Goal: Task Accomplishment & Management: Manage account settings

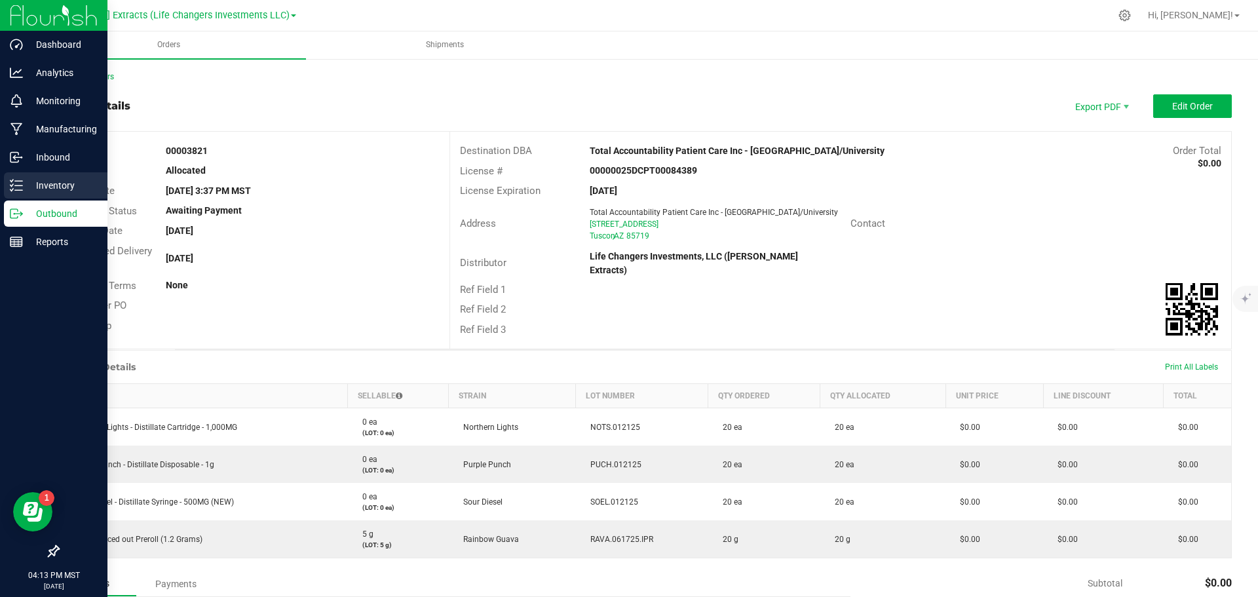
click at [28, 189] on p "Inventory" at bounding box center [62, 186] width 79 height 16
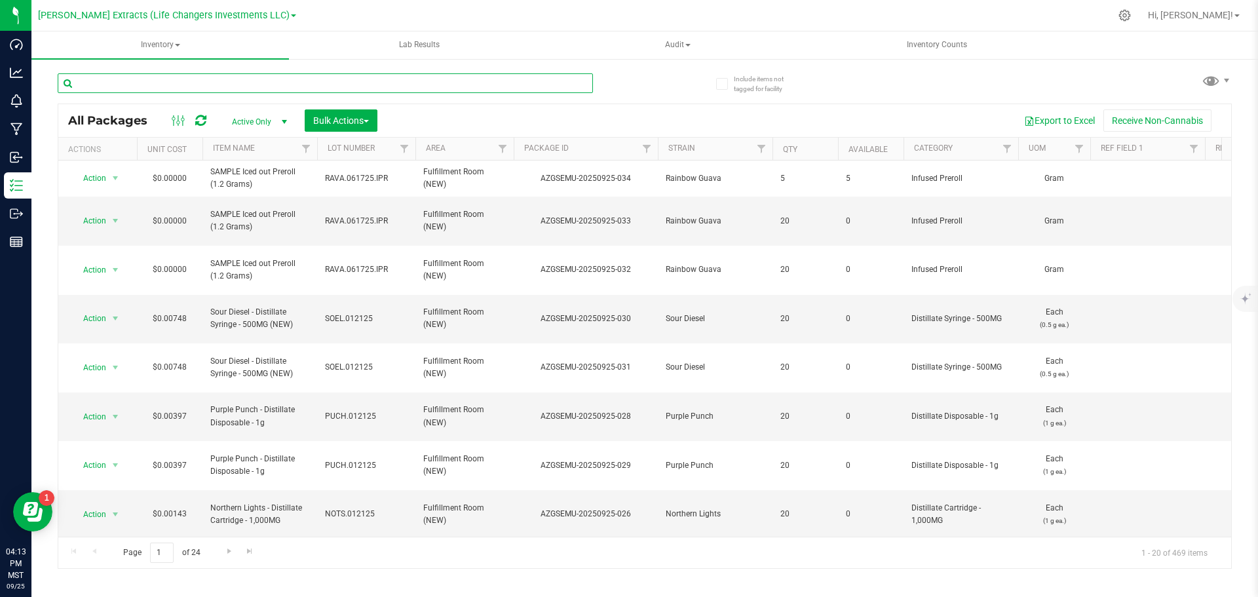
click at [213, 83] on input "text" at bounding box center [326, 83] width 536 height 20
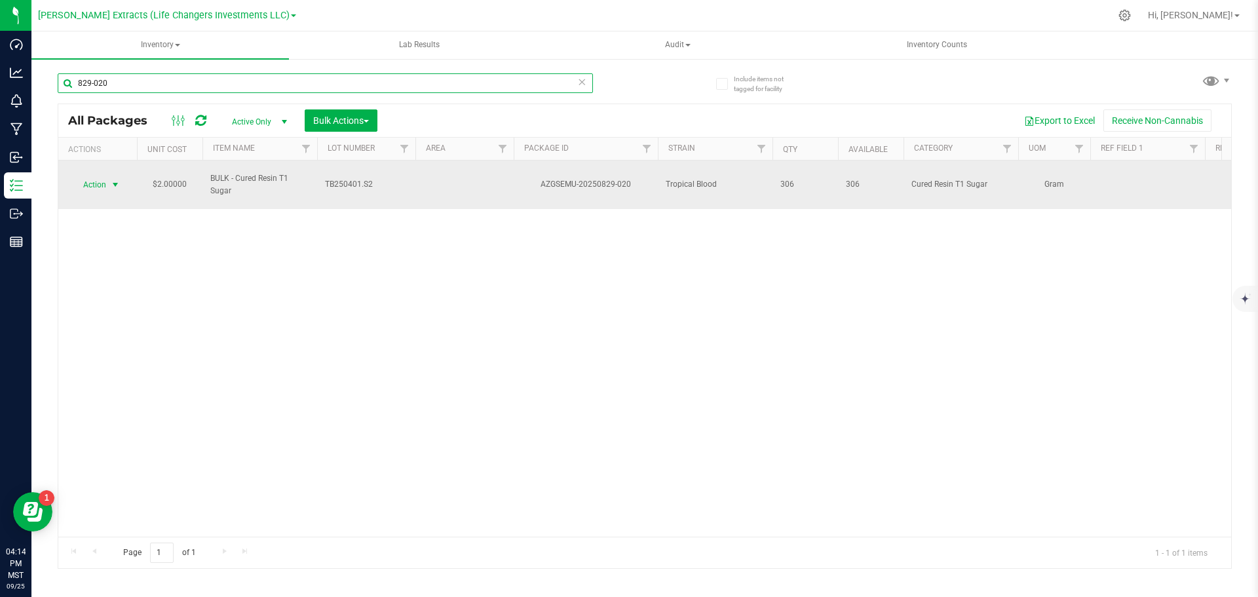
type input "829-020"
click at [111, 180] on span "select" at bounding box center [115, 185] width 10 height 10
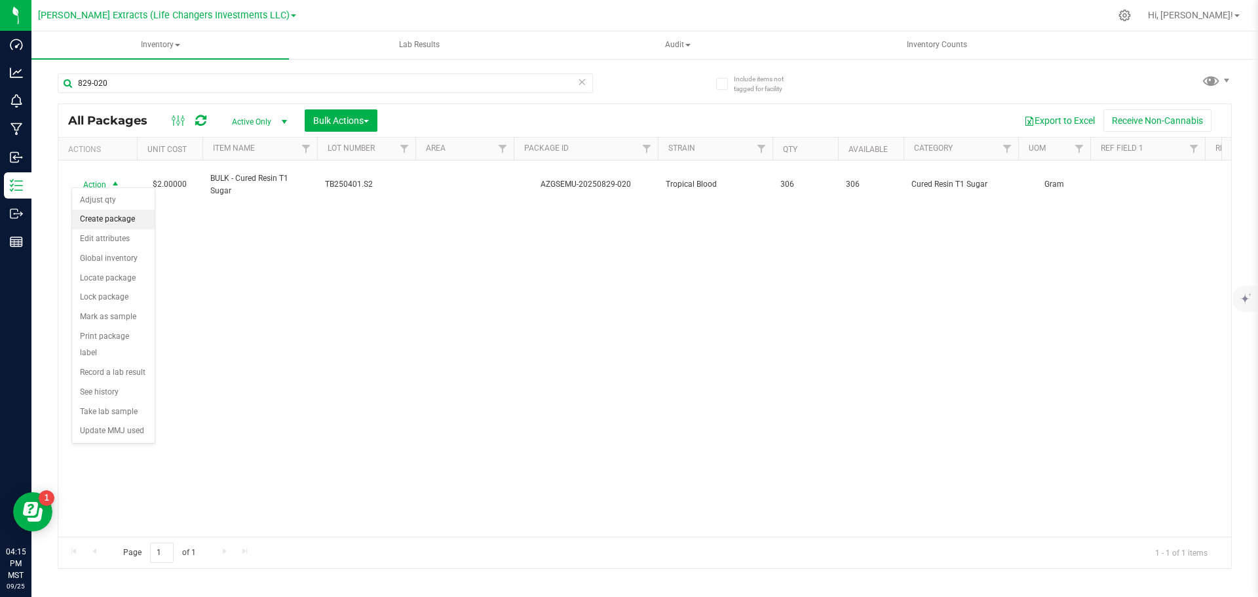
click at [125, 221] on li "Create package" at bounding box center [113, 220] width 83 height 20
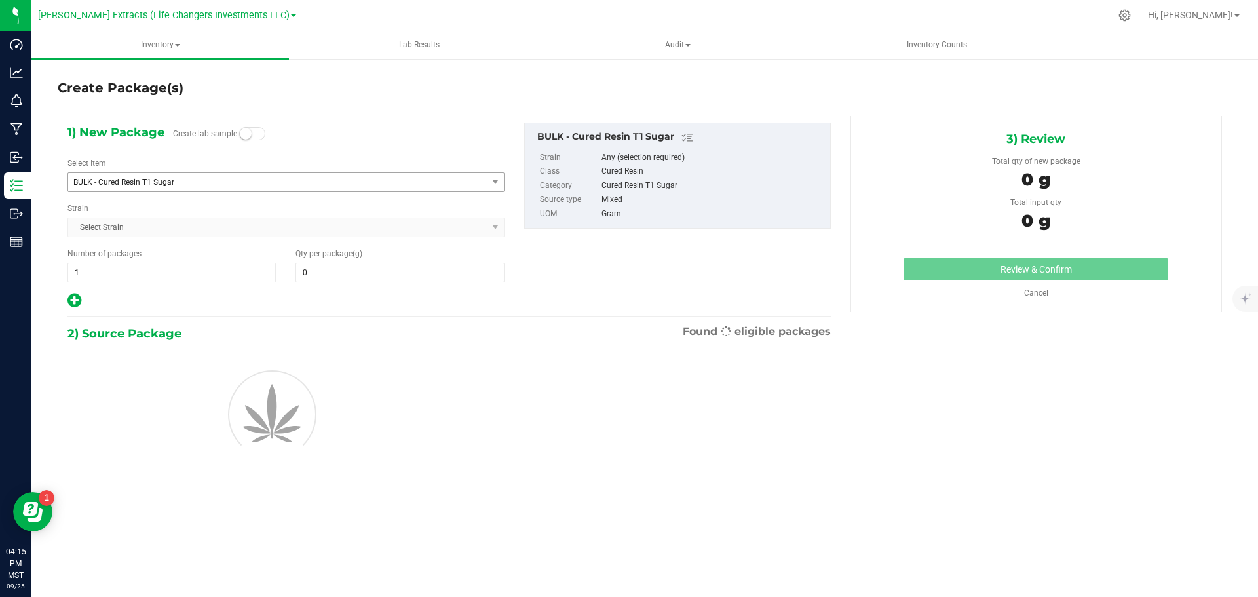
type input "0.0000"
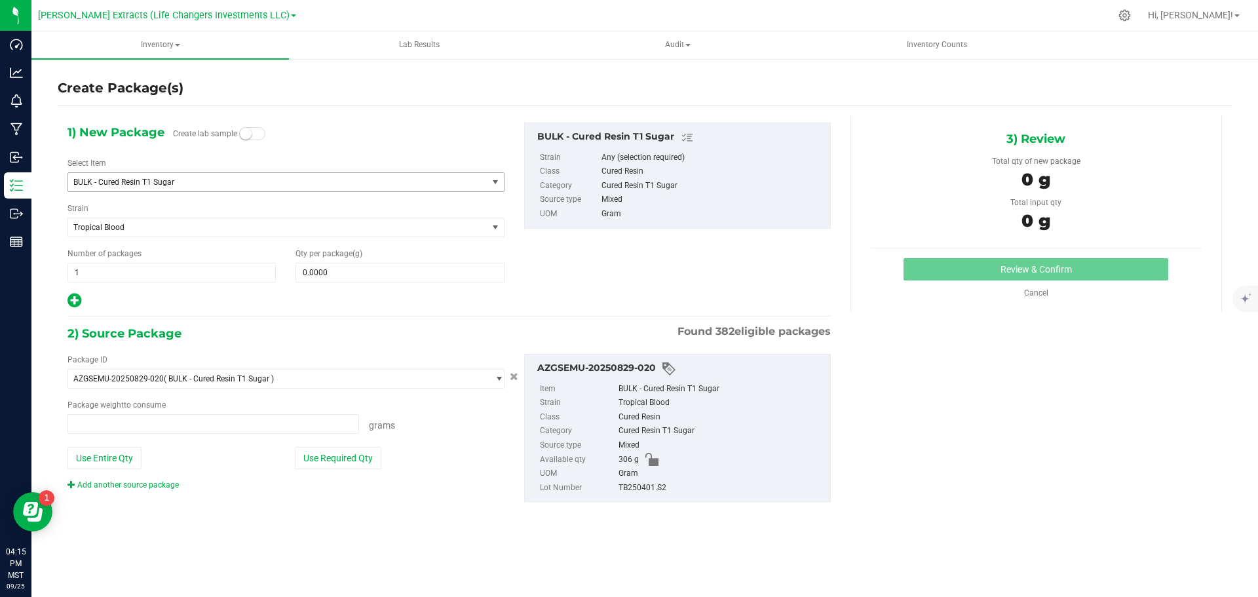
type input "0.0000 g"
click at [178, 180] on span "BULK - Cured Resin T1 Sugar" at bounding box center [269, 182] width 393 height 9
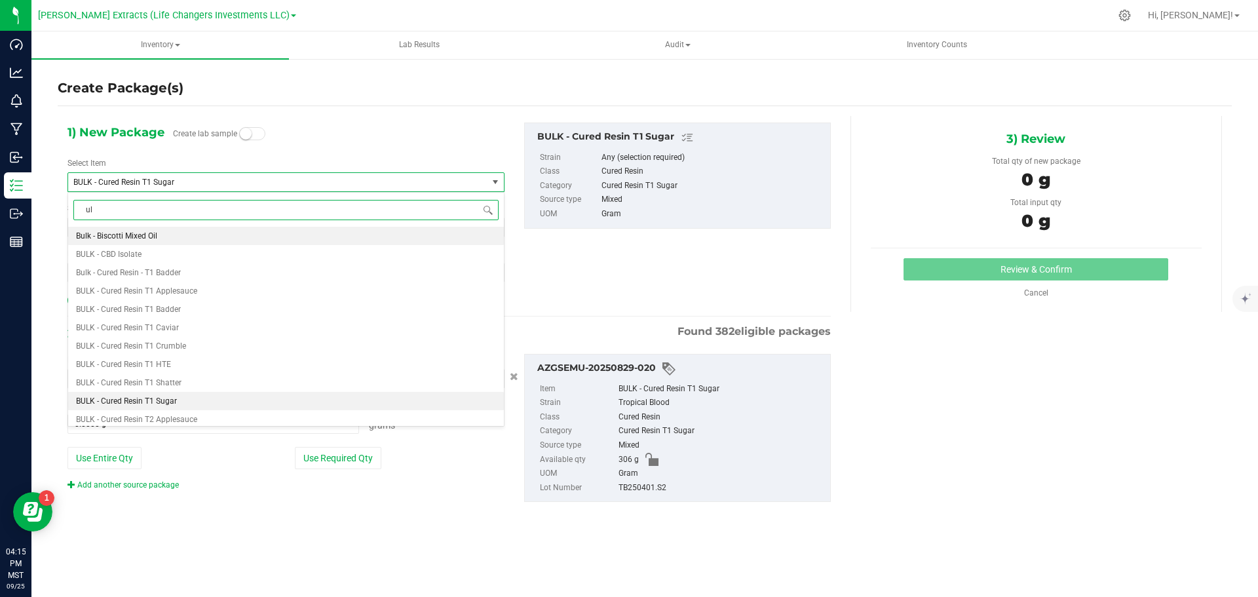
type input "u"
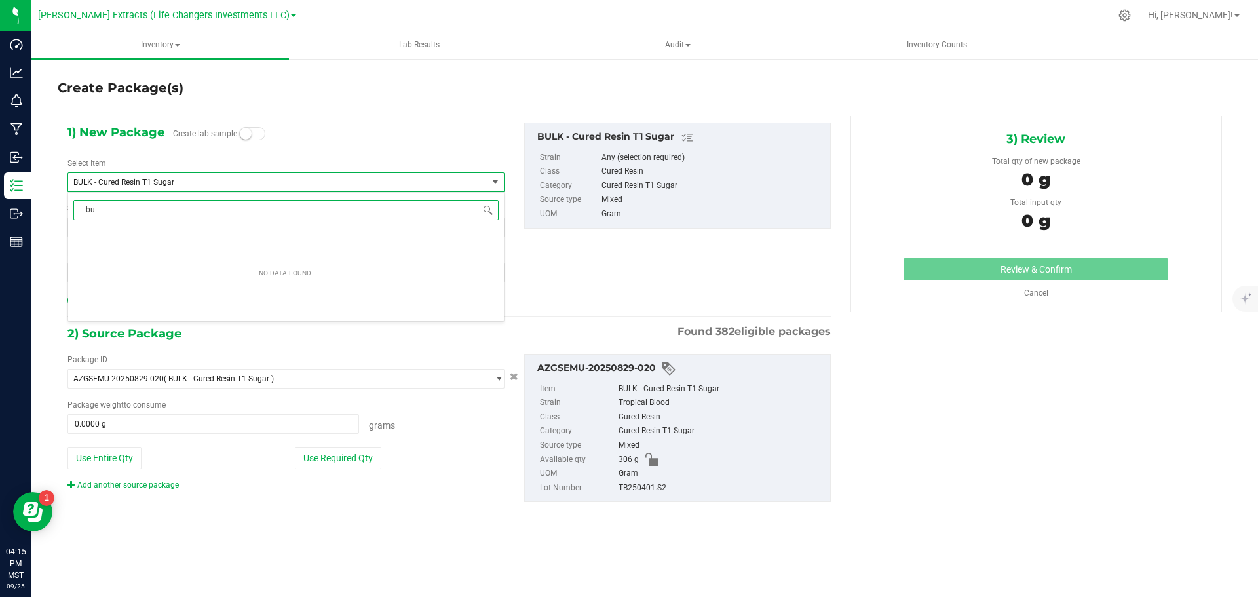
type input "b"
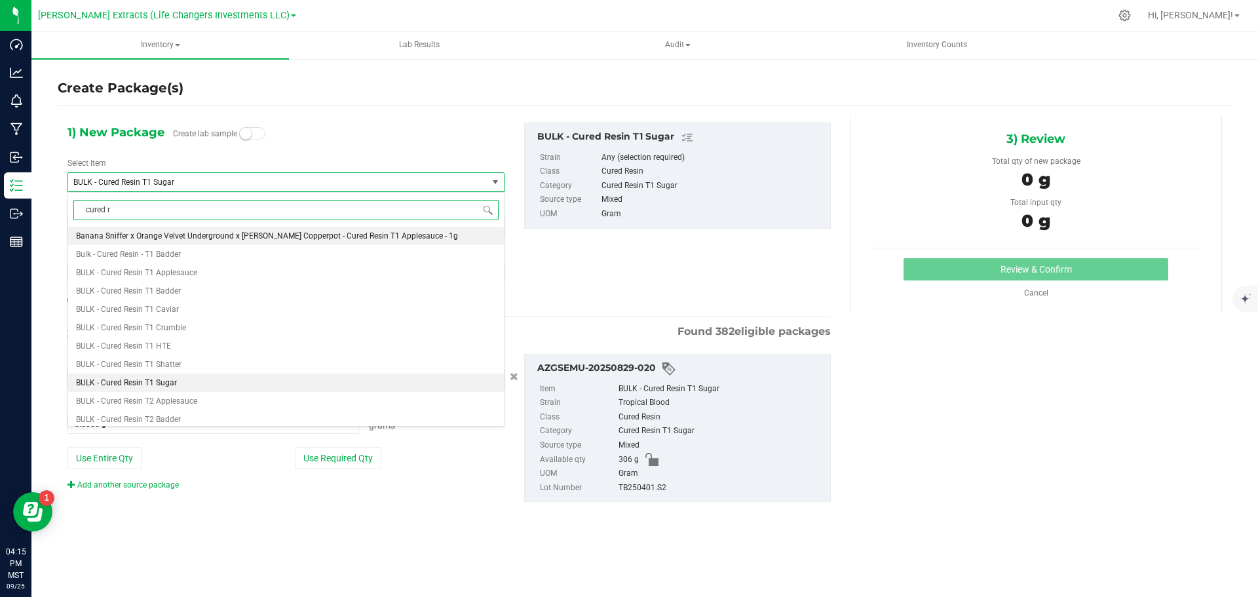
type input "cured re"
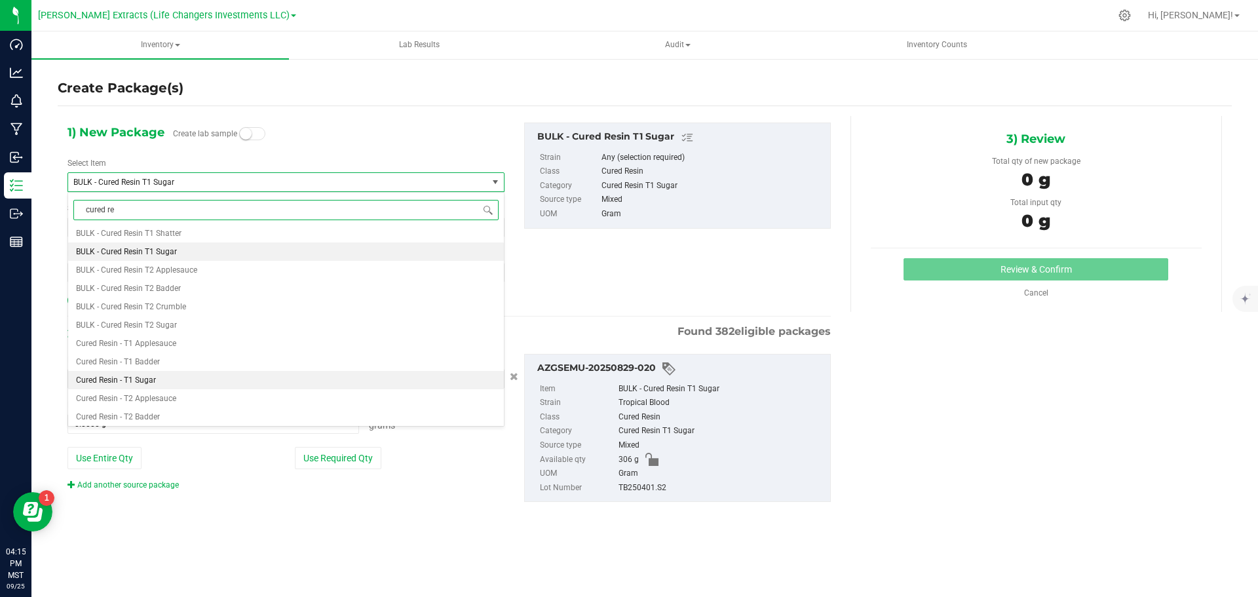
click at [134, 382] on span "Cured Resin - T1 Sugar" at bounding box center [116, 380] width 80 height 9
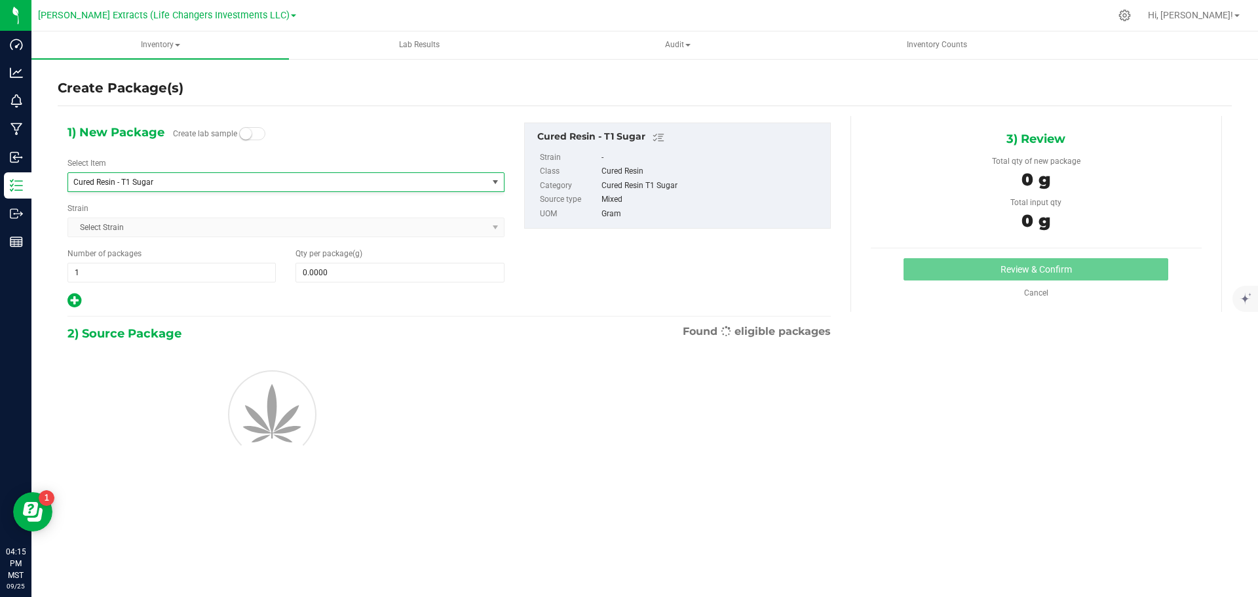
type input "0.0000"
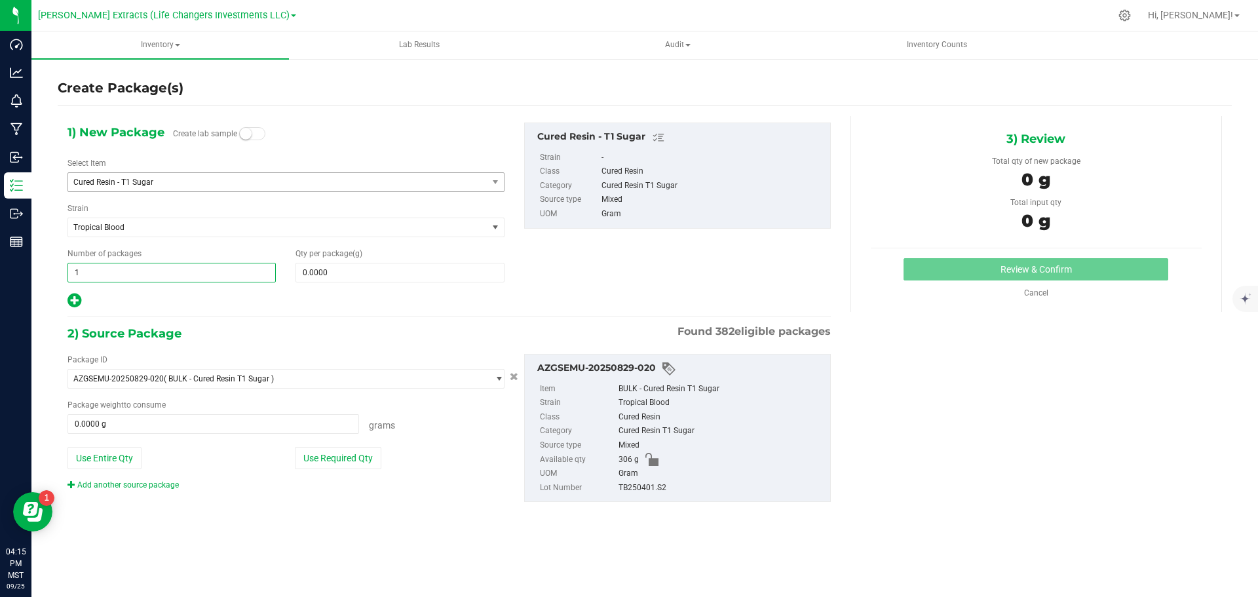
click at [64, 271] on div "Number of packages 1 1" at bounding box center [172, 265] width 228 height 35
type input "4"
click at [344, 271] on input "0.0000" at bounding box center [399, 272] width 207 height 18
type input "4"
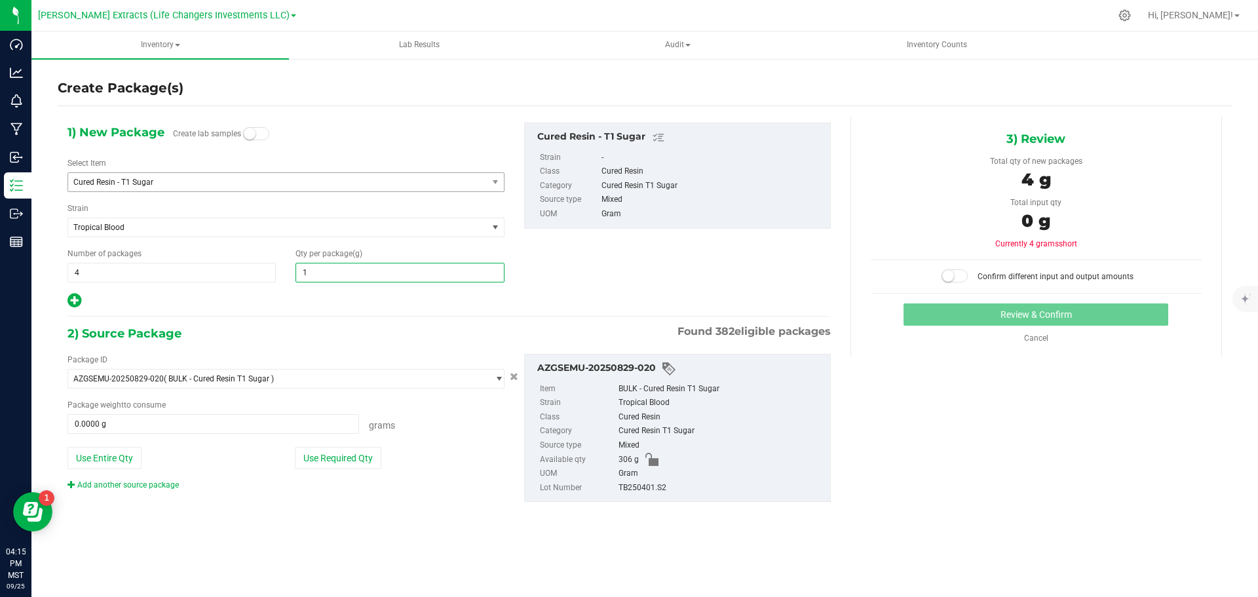
type input "10"
type input "10.0000"
click at [319, 456] on button "Use Required Qty" at bounding box center [338, 458] width 87 height 22
type input "40.0000 g"
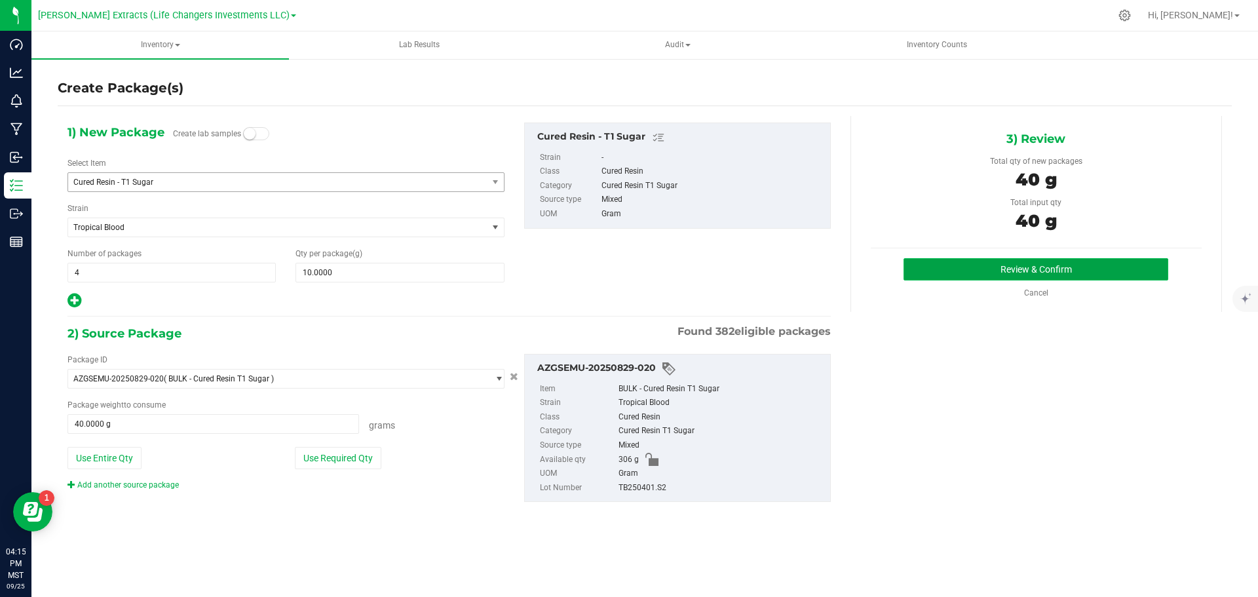
click at [992, 273] on button "Review & Confirm" at bounding box center [1036, 269] width 265 height 22
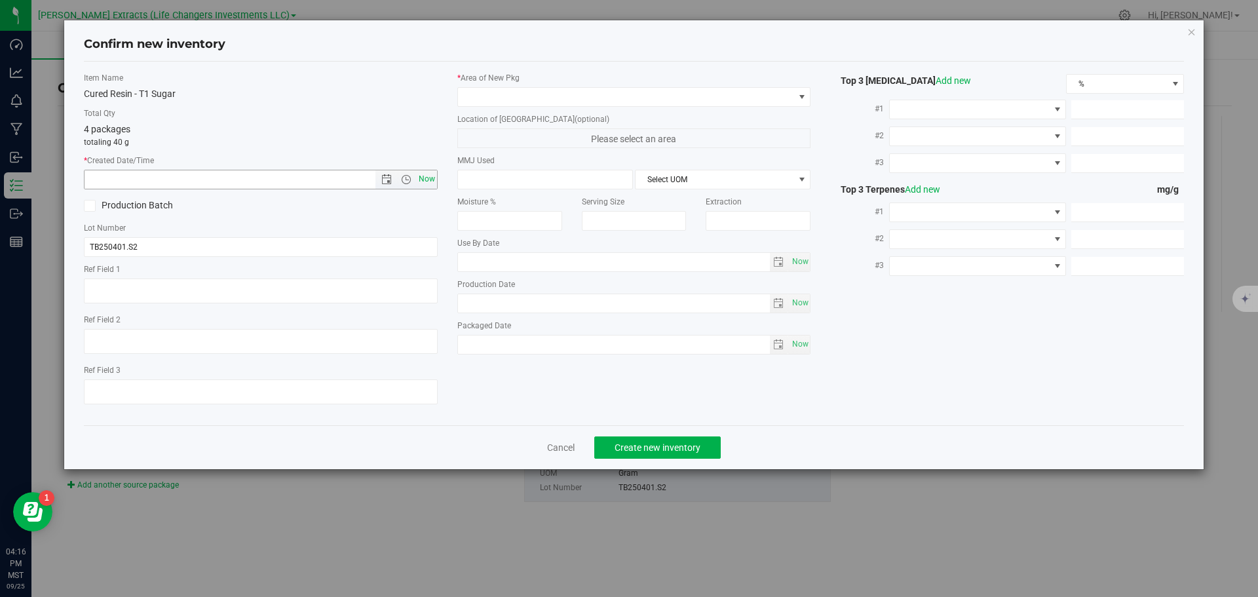
click at [428, 175] on span "Now" at bounding box center [427, 179] width 22 height 19
type input "[DATE] 4:16 PM"
click at [484, 95] on span at bounding box center [626, 97] width 336 height 18
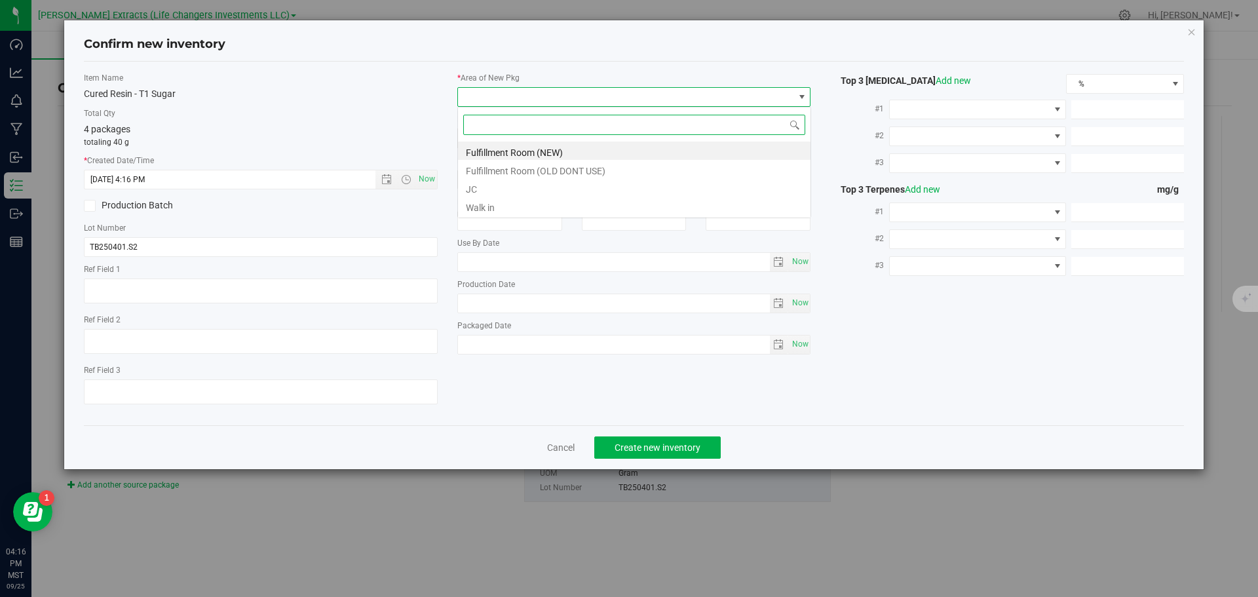
scroll to position [20, 354]
click at [497, 152] on li "Fulfillment Room (NEW)" at bounding box center [634, 151] width 353 height 18
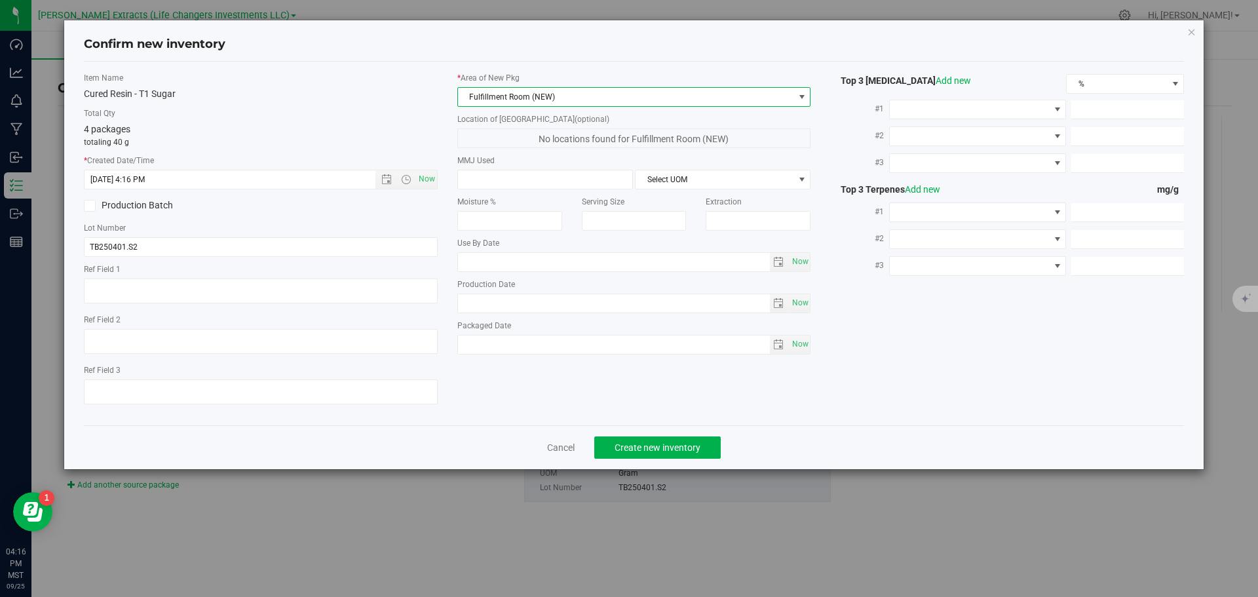
click at [566, 101] on span "Fulfillment Room (NEW)" at bounding box center [626, 97] width 336 height 18
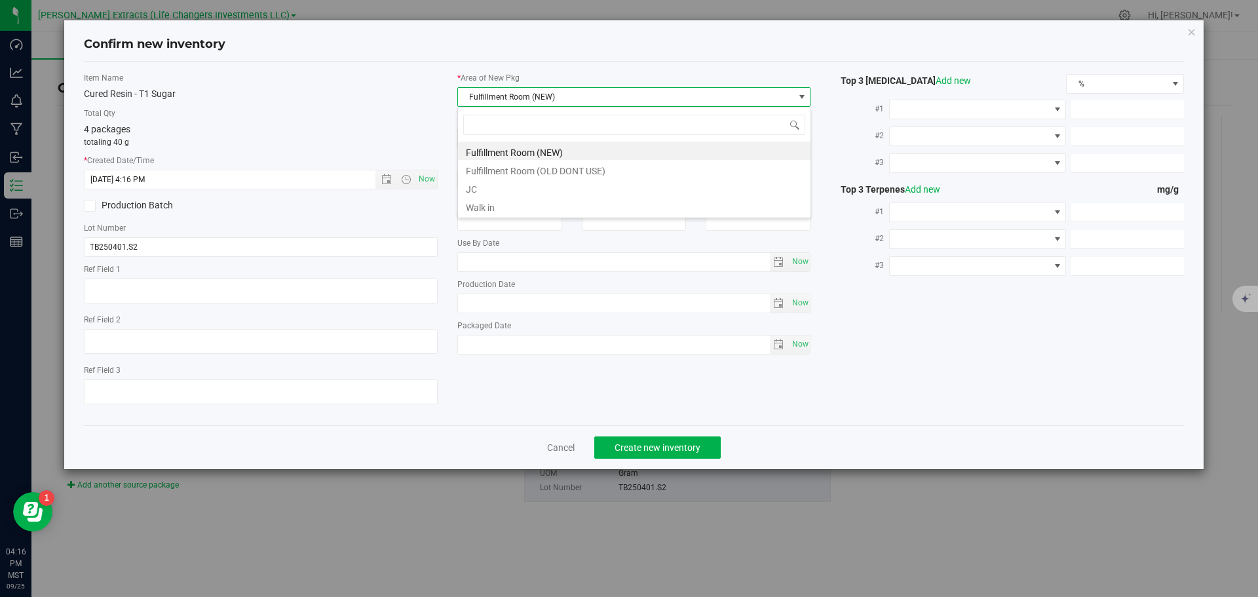
click at [532, 153] on li "Fulfillment Room (NEW)" at bounding box center [634, 151] width 353 height 18
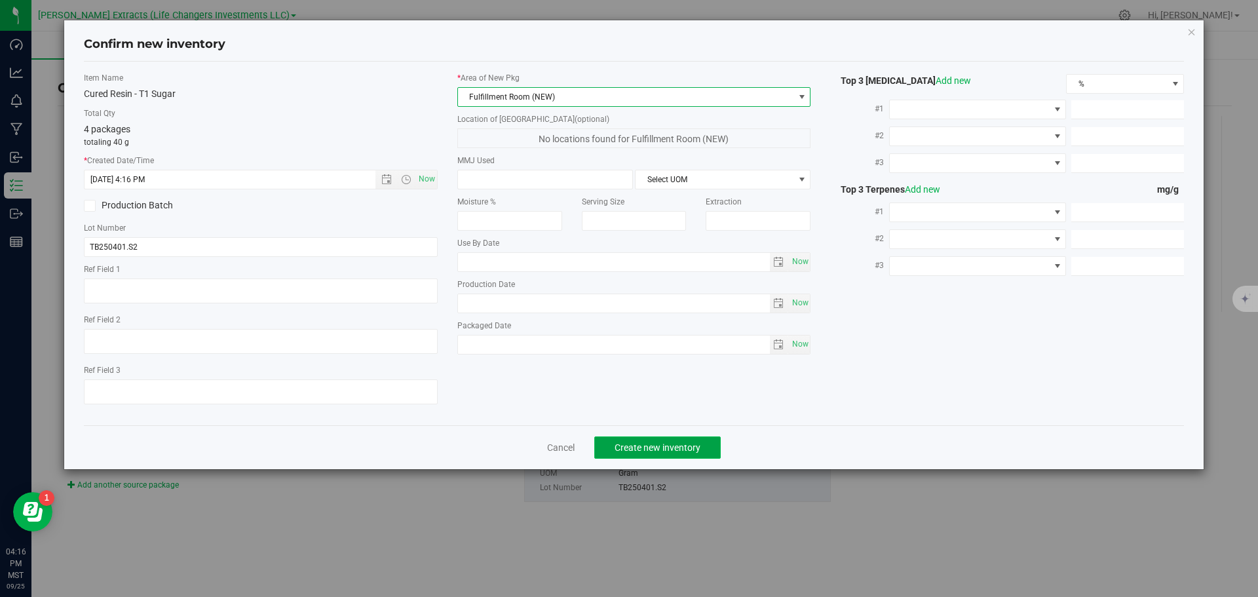
click at [637, 450] on span "Create new inventory" at bounding box center [658, 447] width 86 height 10
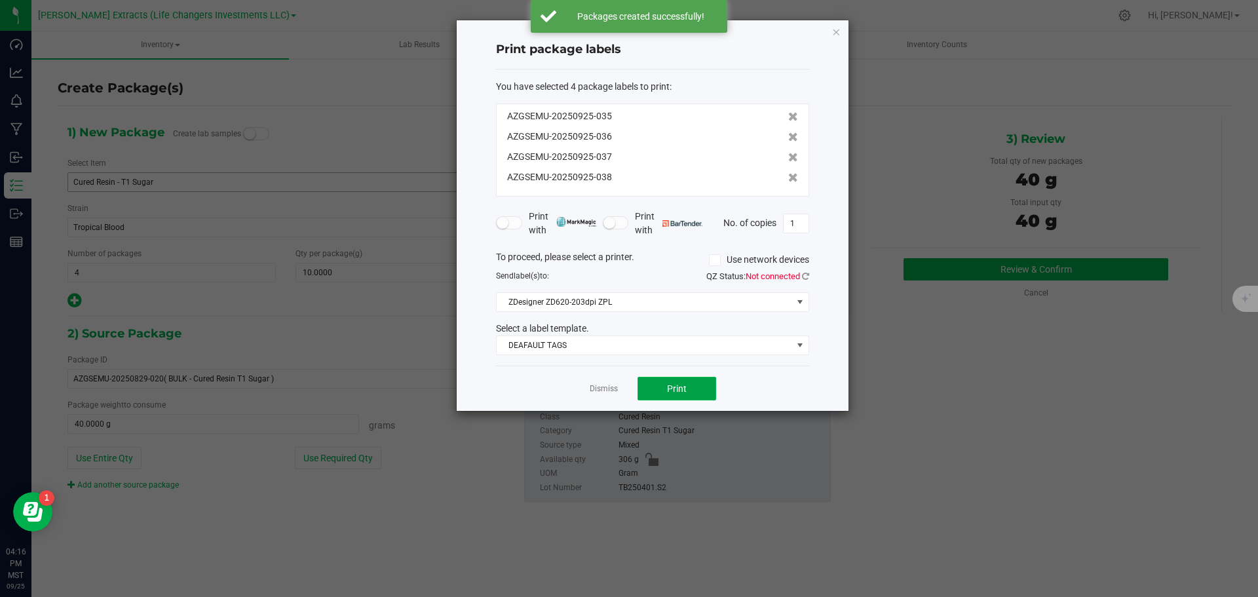
click at [695, 385] on button "Print" at bounding box center [677, 389] width 79 height 24
click at [835, 31] on icon "button" at bounding box center [836, 32] width 9 height 16
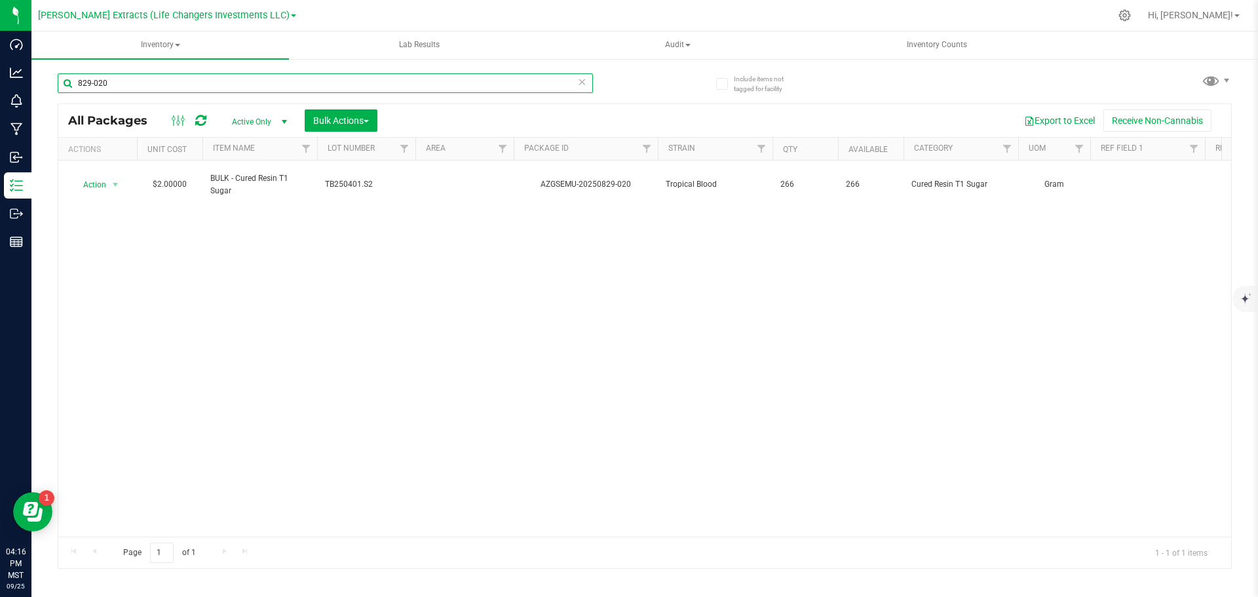
drag, startPoint x: 111, startPoint y: 83, endPoint x: 98, endPoint y: 83, distance: 13.1
click at [98, 83] on input "829-020" at bounding box center [326, 83] width 536 height 20
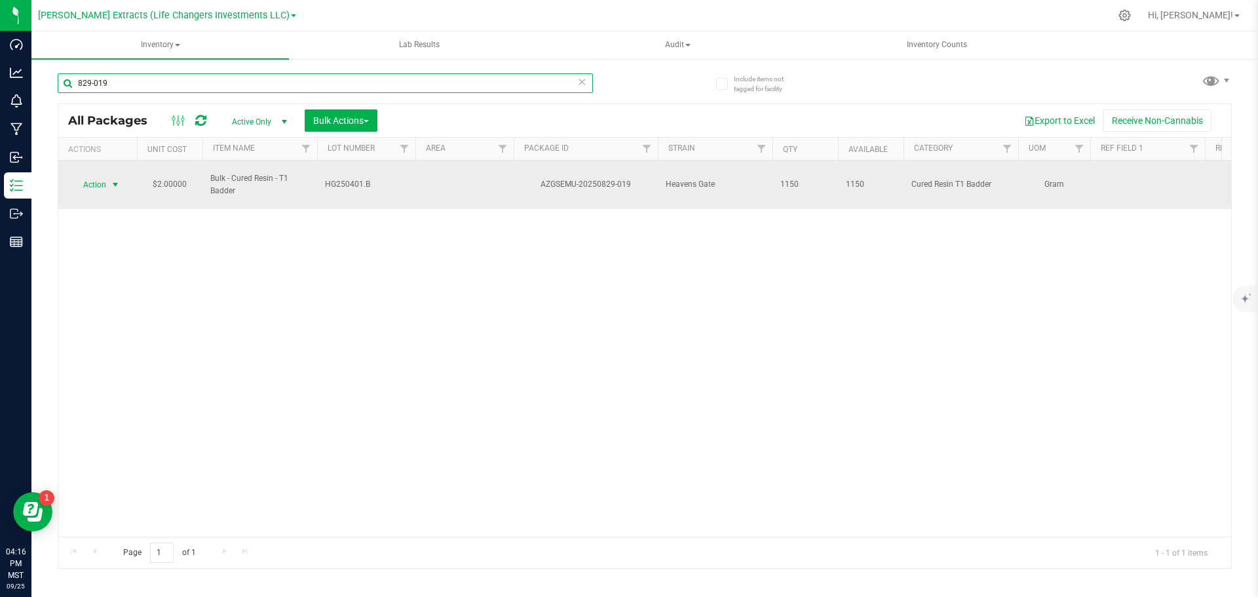
type input "829-019"
click at [85, 176] on span "Action" at bounding box center [88, 185] width 35 height 18
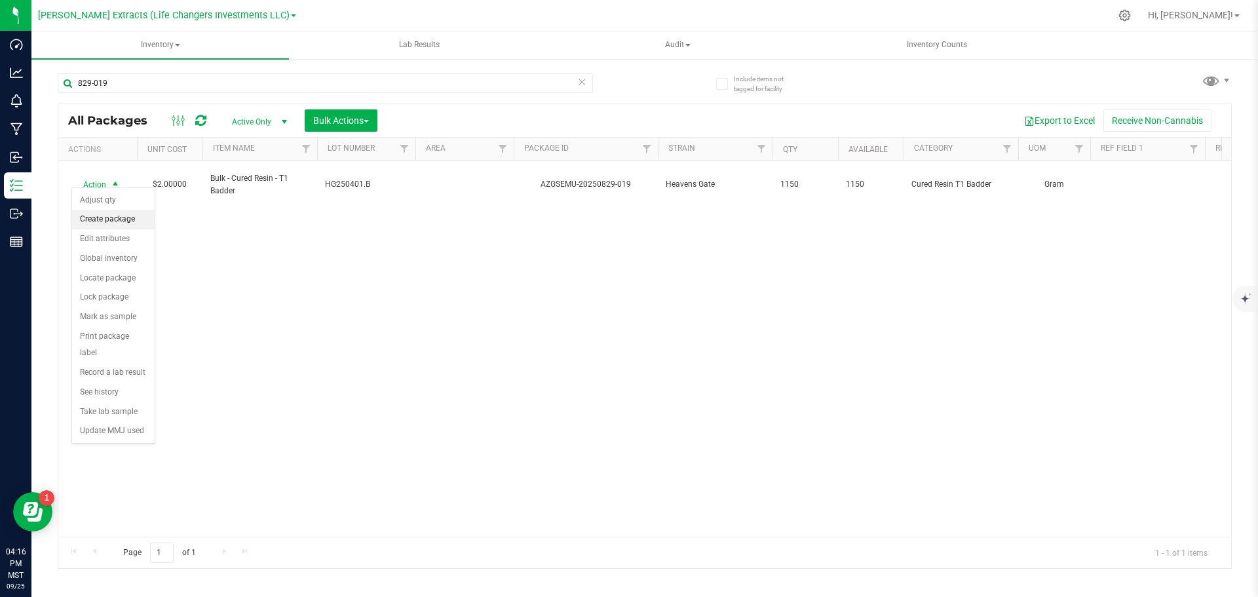
click at [111, 220] on li "Create package" at bounding box center [113, 220] width 83 height 20
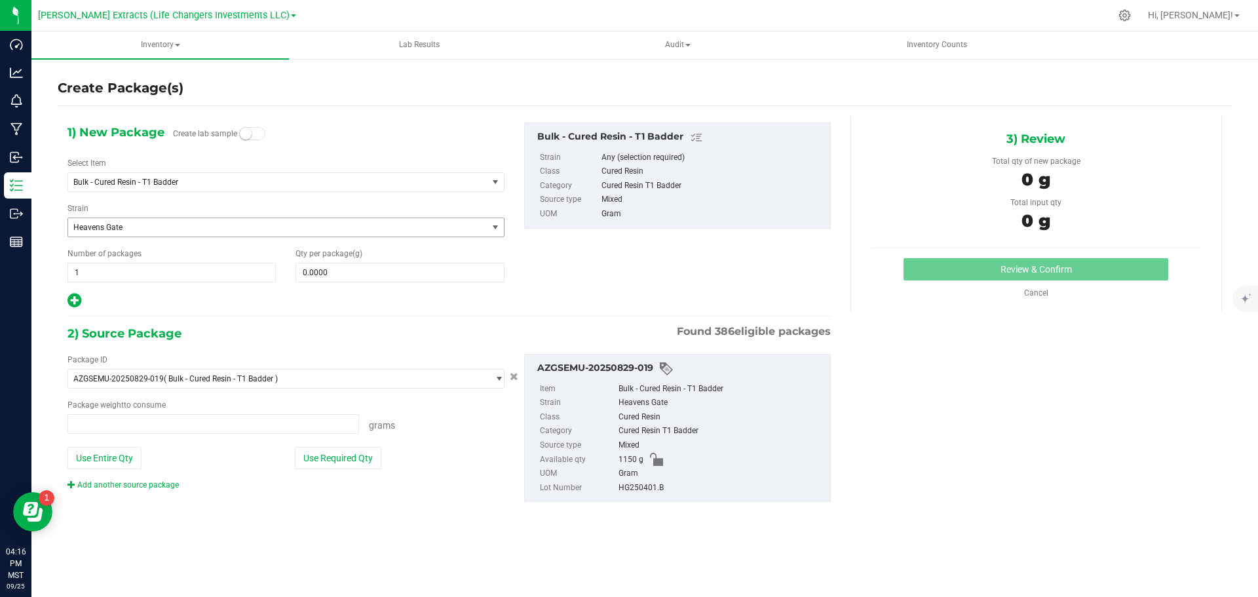
type input "0.0000 g"
click at [111, 178] on span "Bulk - Cured Resin - T1 Badder" at bounding box center [269, 182] width 393 height 9
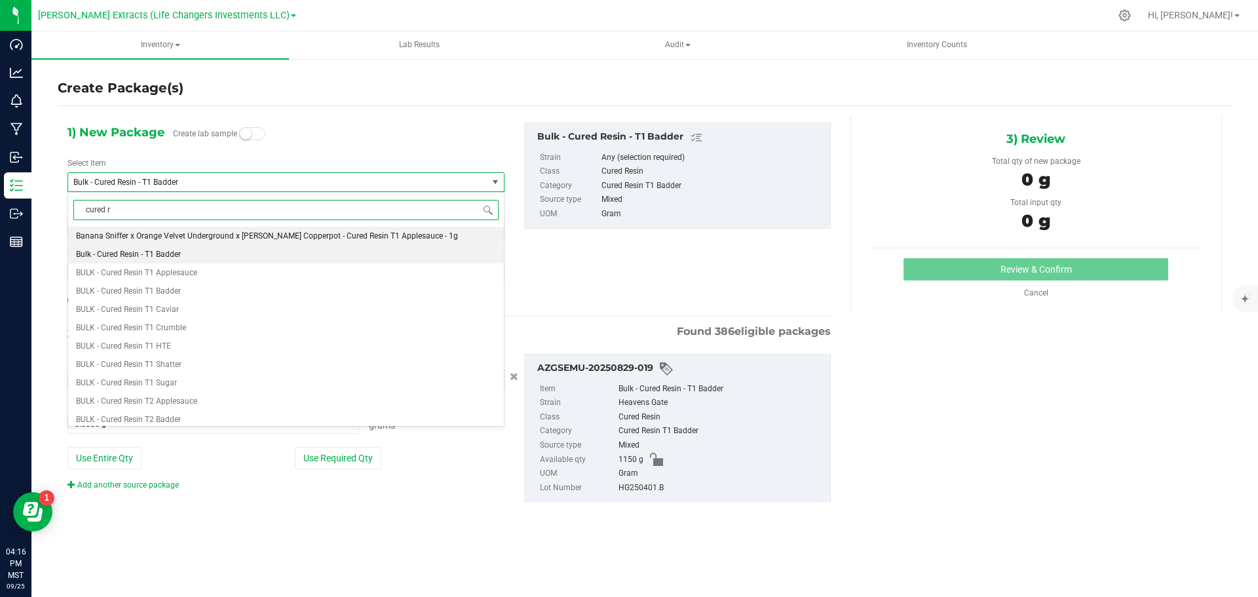
type input "cured re"
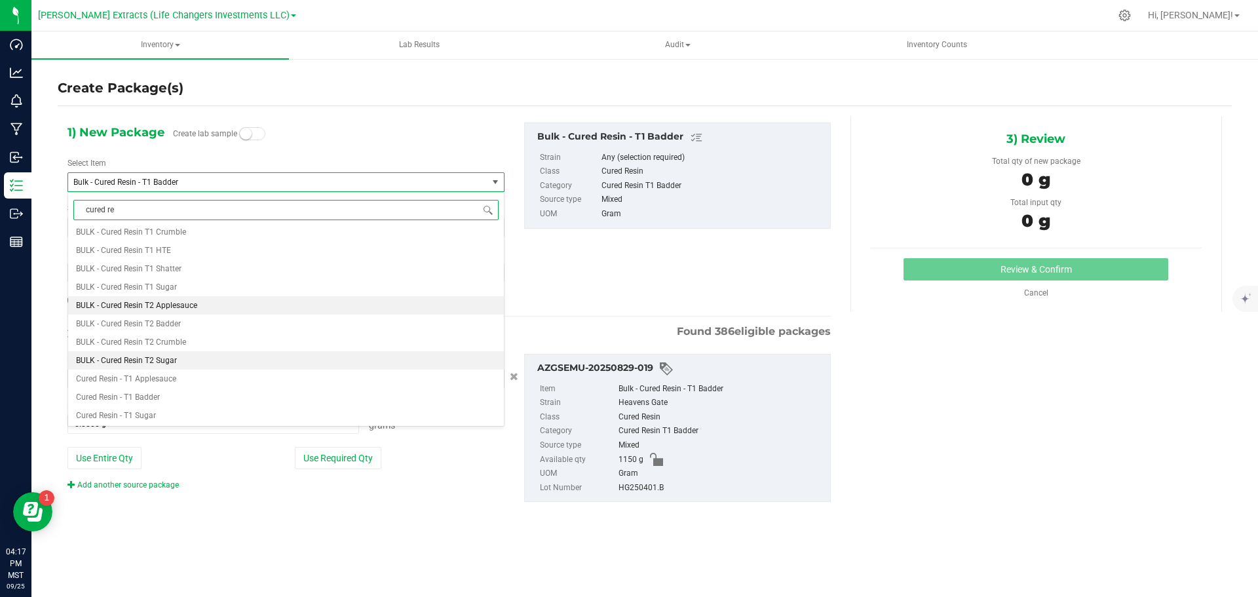
scroll to position [131, 0]
click at [141, 363] on span "Cured Resin - T1 Badder" at bounding box center [118, 361] width 84 height 9
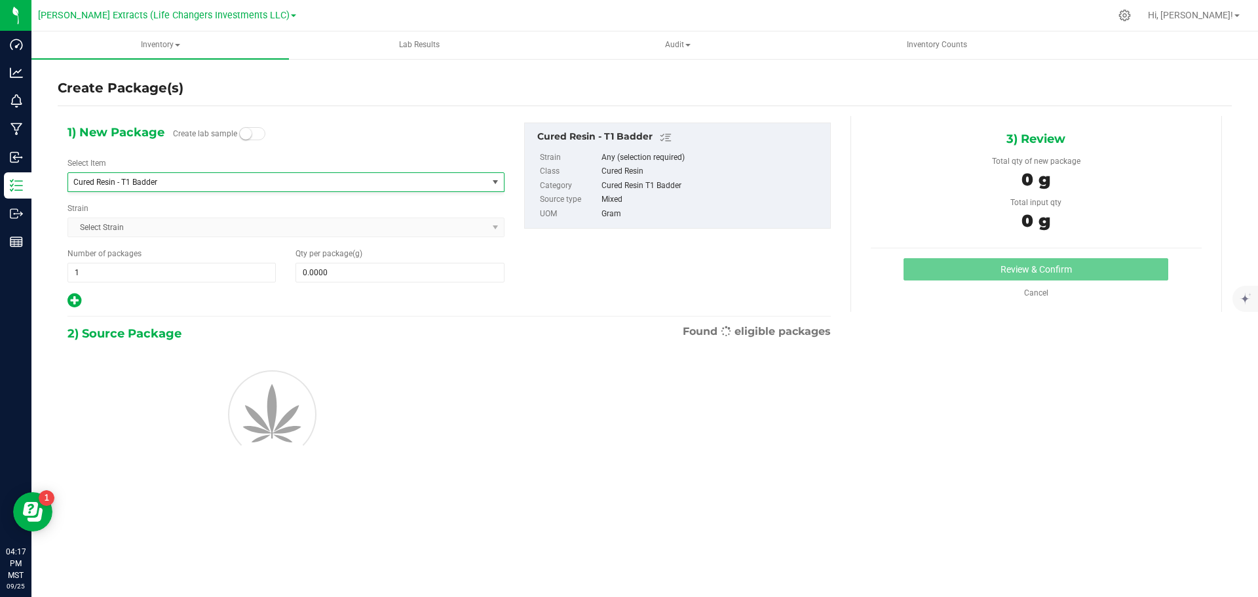
type input "0.0000"
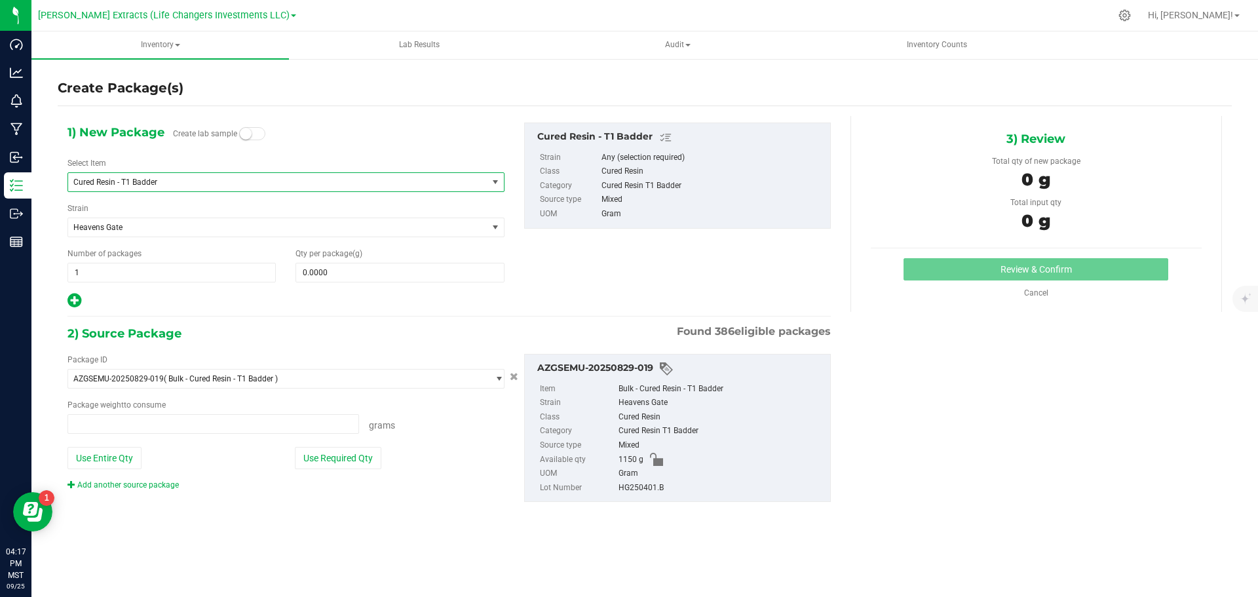
scroll to position [0, 0]
type input "0.0000 g"
drag, startPoint x: 85, startPoint y: 272, endPoint x: 62, endPoint y: 273, distance: 22.3
click at [64, 273] on div "Number of packages 1 1" at bounding box center [172, 265] width 228 height 35
type input "4"
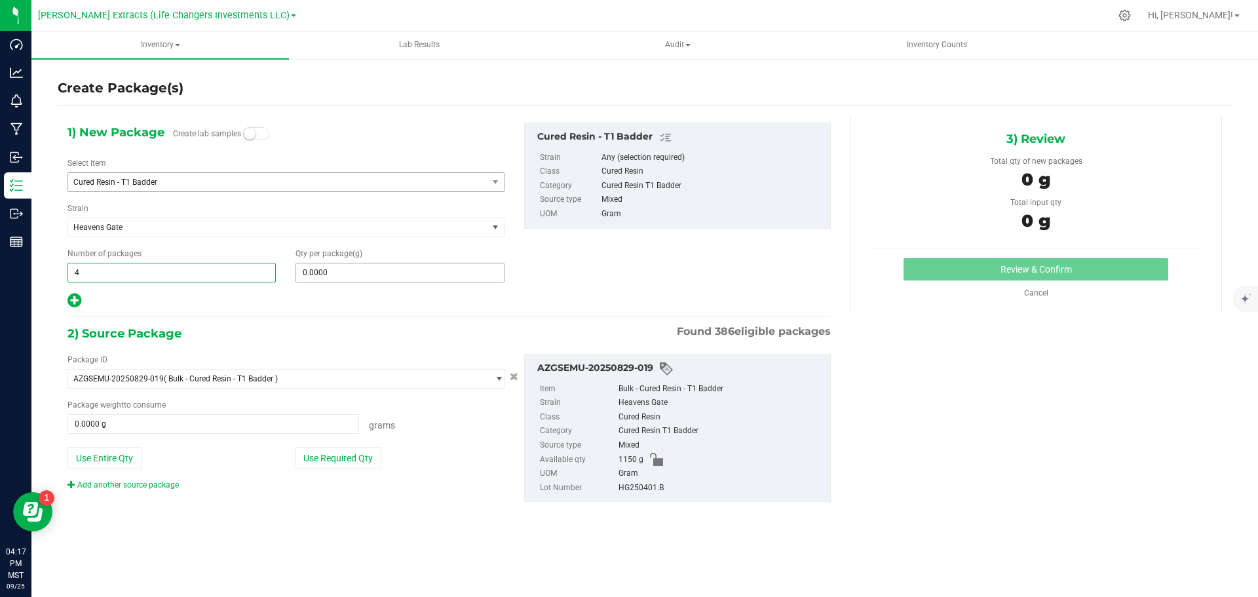
click at [393, 277] on input "0.0000" at bounding box center [399, 272] width 207 height 18
type input "4"
type input "10"
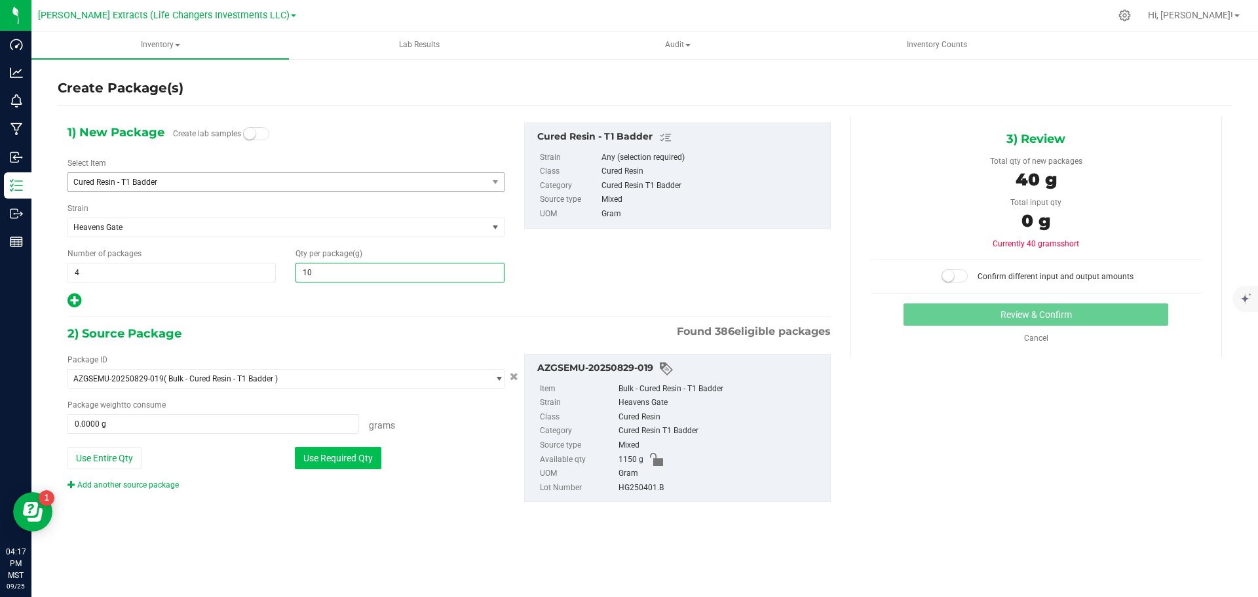
click at [340, 448] on button "Use Required Qty" at bounding box center [338, 458] width 87 height 22
type input "10.0000"
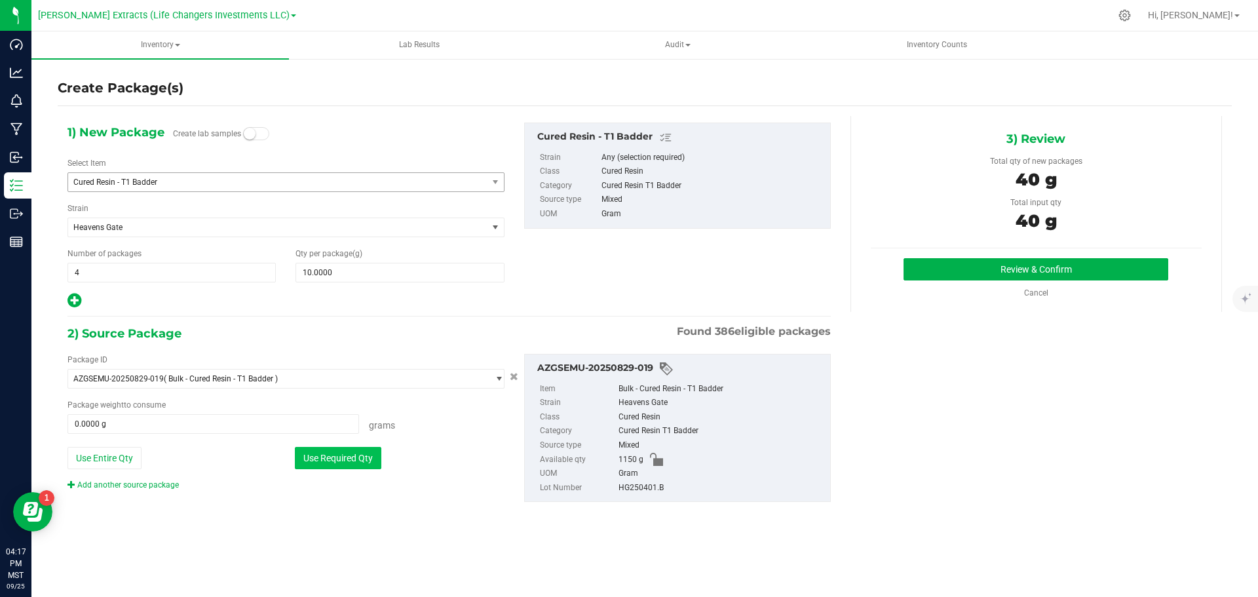
type input "40.0000 g"
click at [1105, 262] on button "Review & Confirm" at bounding box center [1036, 269] width 265 height 22
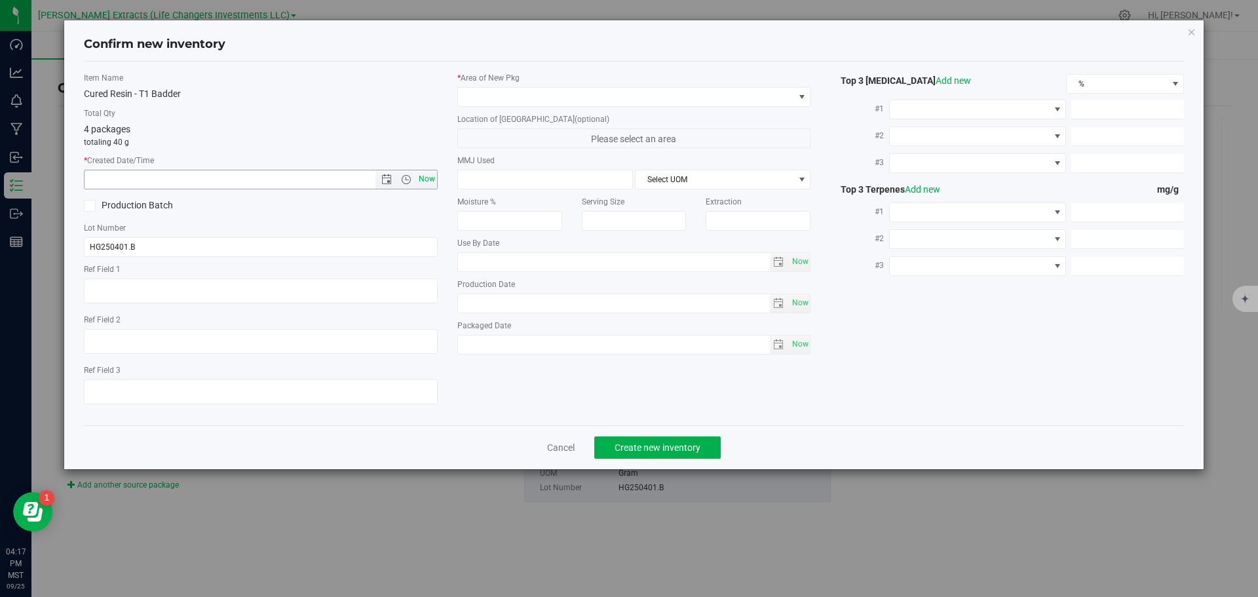
click at [429, 177] on span "Now" at bounding box center [427, 179] width 22 height 19
type input "[DATE] 4:17 PM"
click at [493, 93] on span at bounding box center [626, 97] width 336 height 18
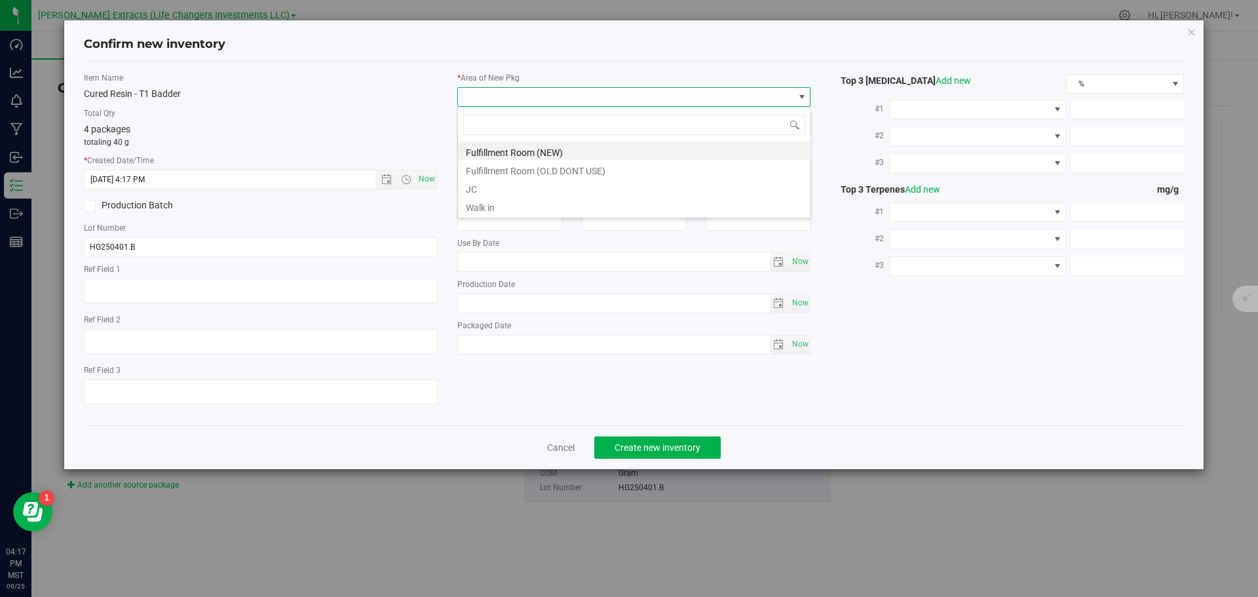
scroll to position [20, 354]
click at [547, 149] on li "Fulfillment Room (NEW)" at bounding box center [634, 151] width 353 height 18
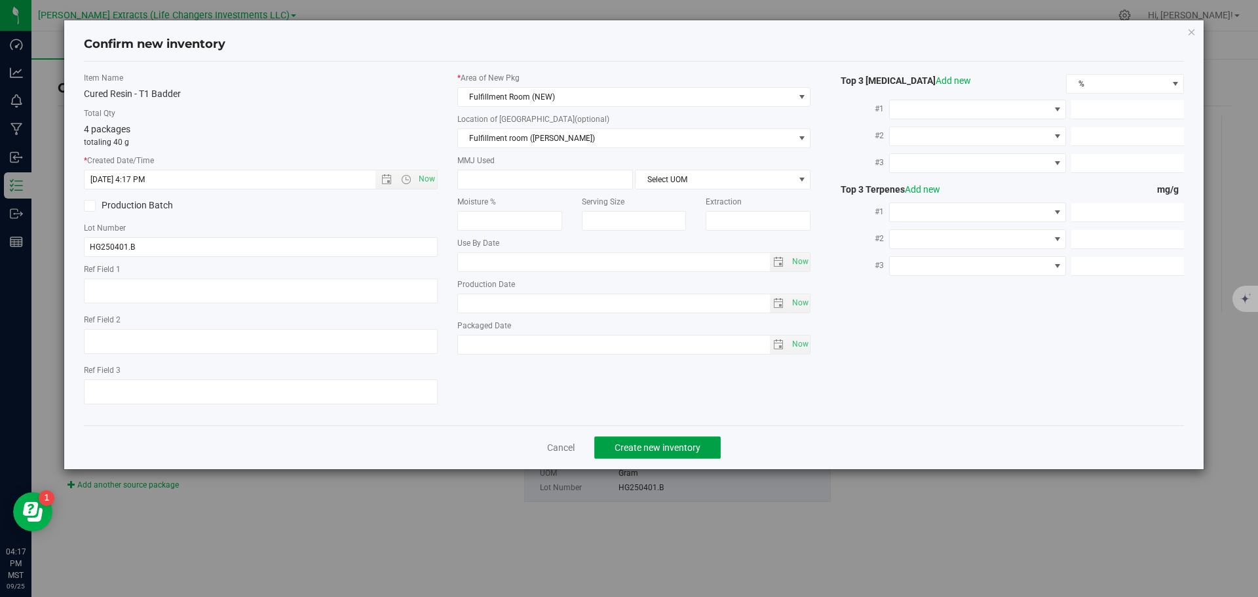
click at [675, 448] on span "Create new inventory" at bounding box center [658, 447] width 86 height 10
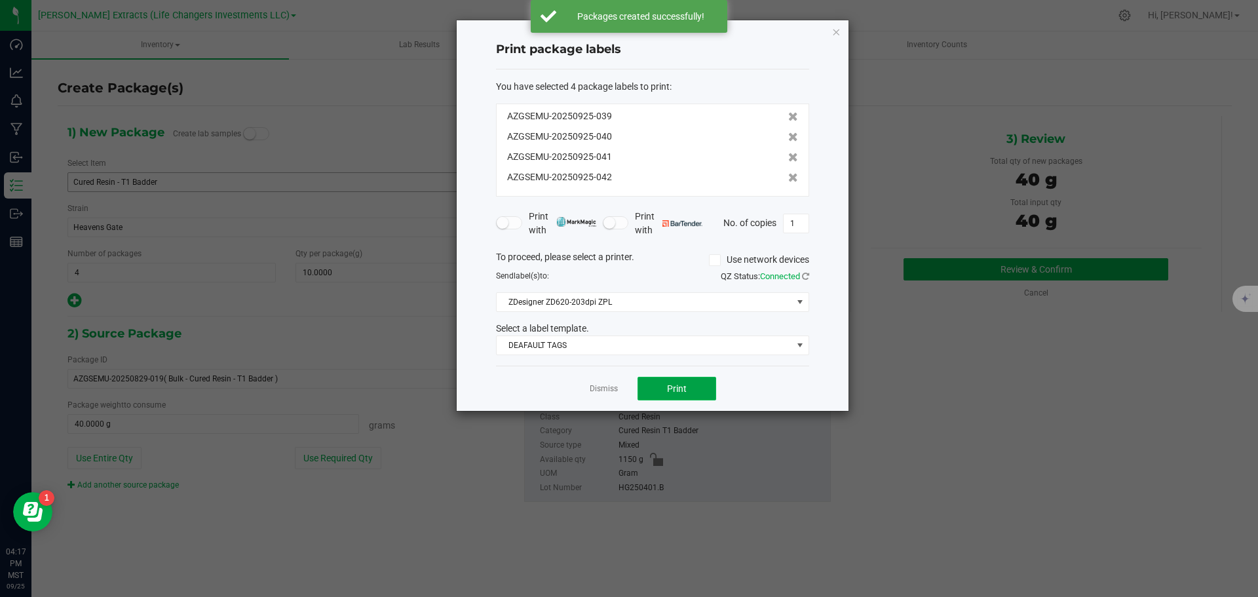
click at [674, 393] on span "Print" at bounding box center [677, 388] width 20 height 10
click at [833, 31] on icon "button" at bounding box center [836, 32] width 9 height 16
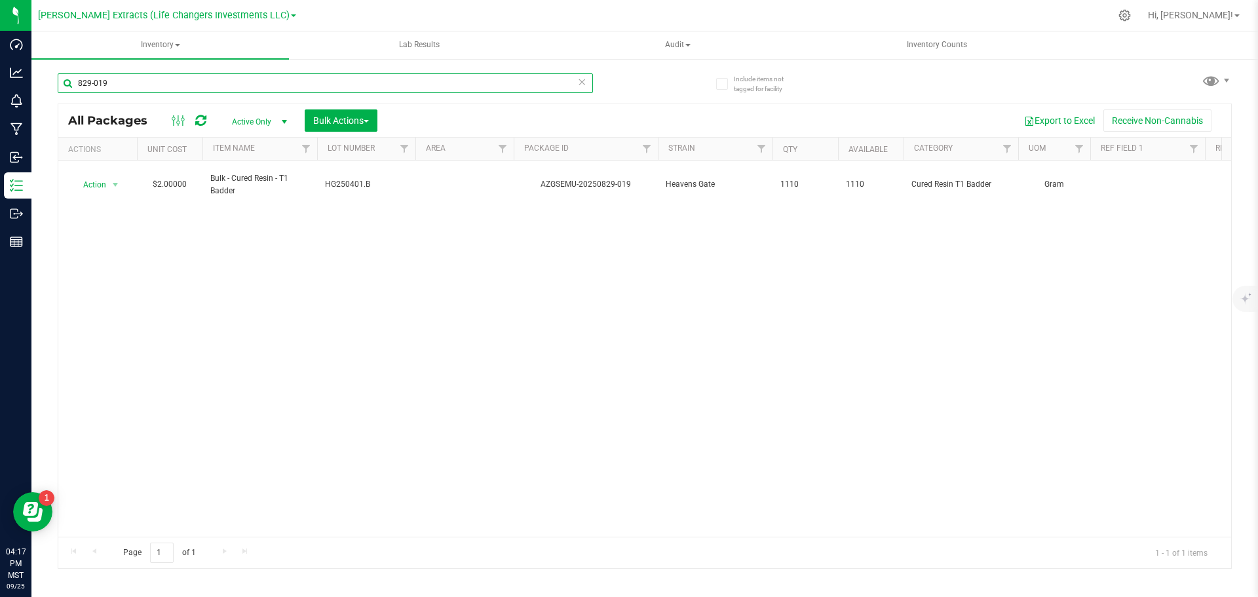
drag, startPoint x: 113, startPoint y: 77, endPoint x: 73, endPoint y: 76, distance: 40.0
click at [75, 77] on input "829-019" at bounding box center [326, 83] width 536 height 20
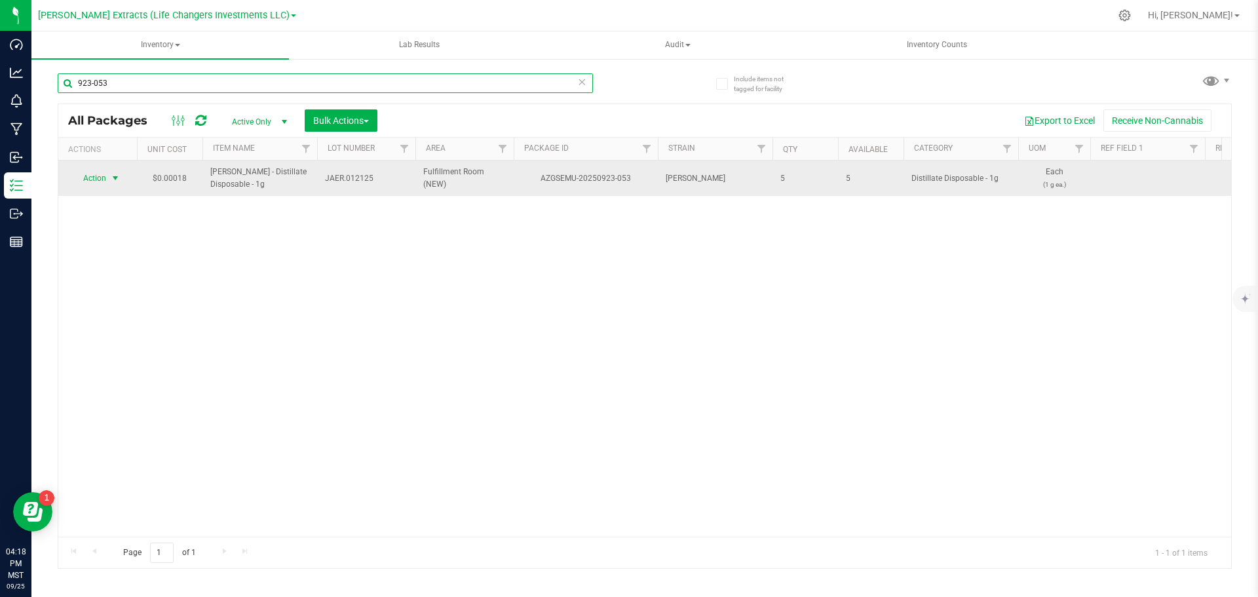
type input "923-053"
click at [94, 177] on span "Action" at bounding box center [88, 178] width 35 height 18
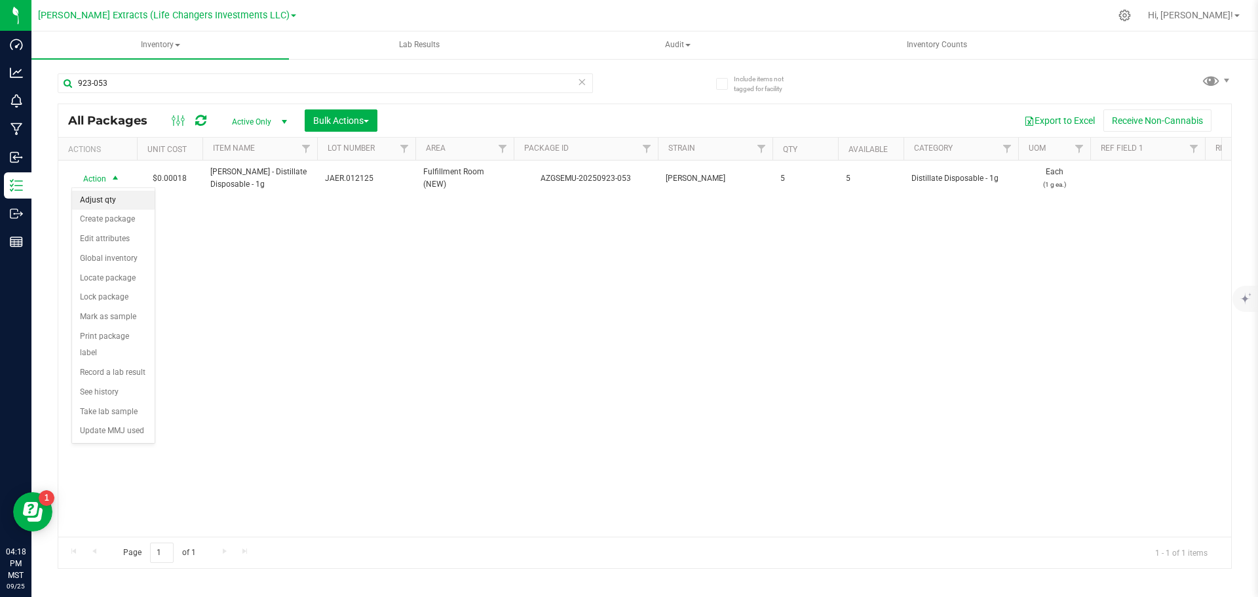
click at [109, 197] on li "Adjust qty" at bounding box center [113, 201] width 83 height 20
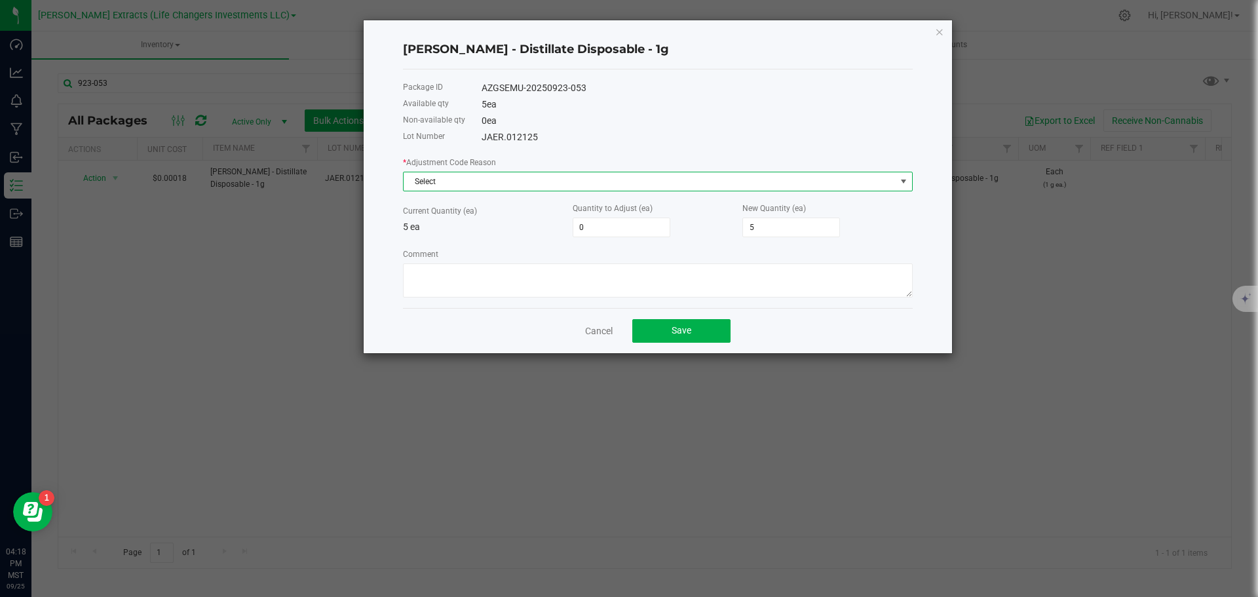
click at [480, 176] on span "Select" at bounding box center [650, 181] width 492 height 18
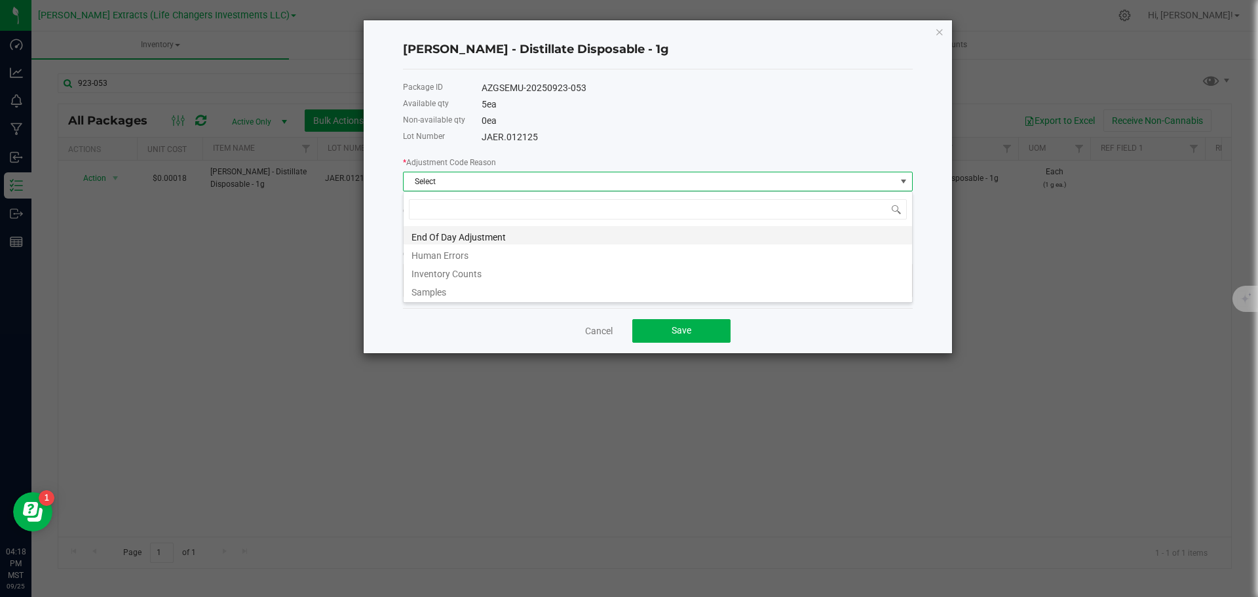
scroll to position [20, 510]
click at [416, 288] on li "Samples" at bounding box center [658, 290] width 509 height 18
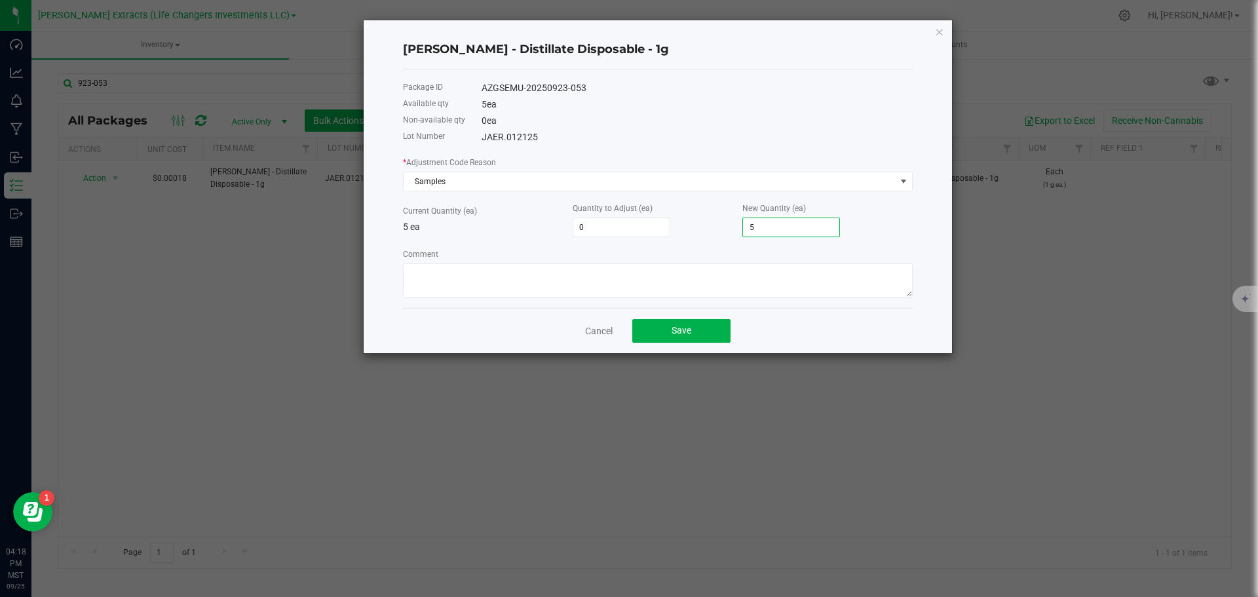
type input "-1"
type input "4"
click at [768, 280] on textarea "Comment" at bounding box center [658, 280] width 510 height 34
type textarea "staff samples"
click at [712, 330] on button "Save" at bounding box center [682, 331] width 98 height 24
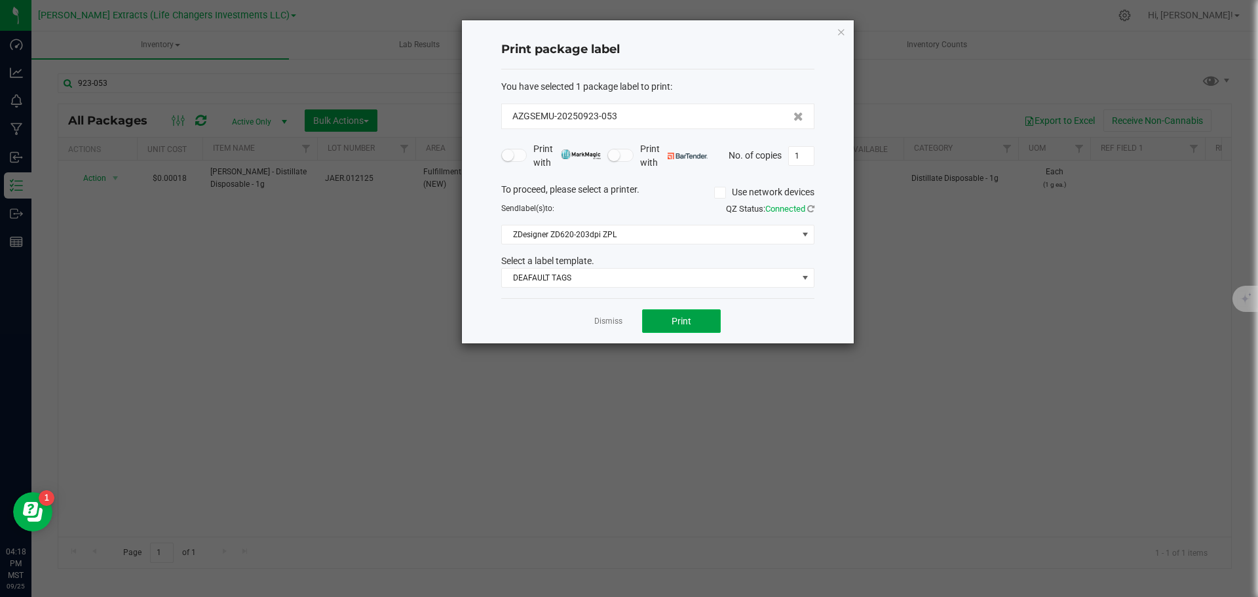
click at [695, 318] on button "Print" at bounding box center [681, 321] width 79 height 24
click at [840, 32] on icon "button" at bounding box center [841, 32] width 9 height 16
